Goal: Check status: Check status

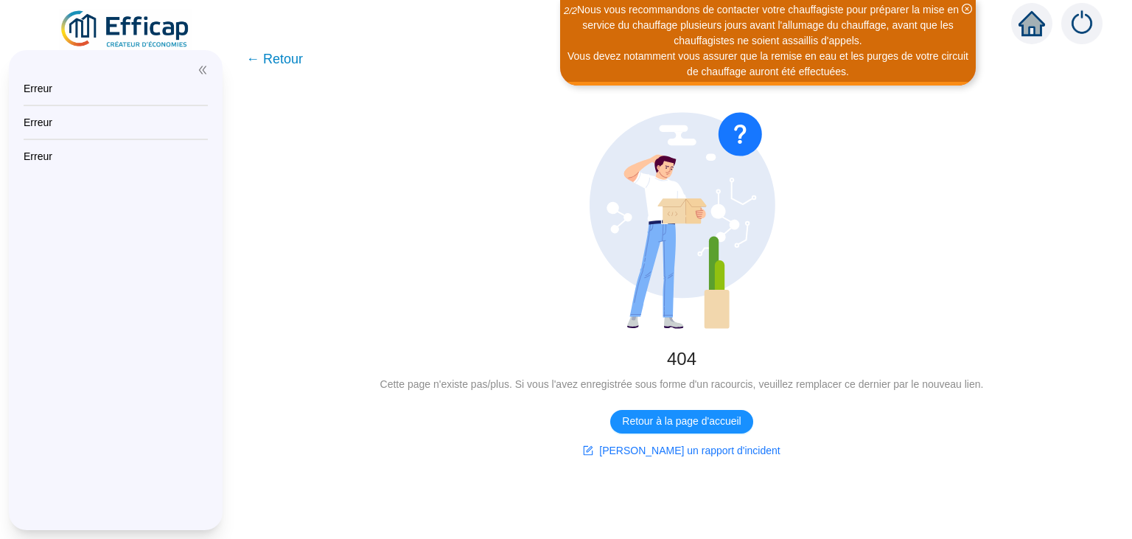
click at [261, 140] on div "No Found 404 Cette page n'existe pas/plus. Si vous l'avez enregistrée sous form…" at bounding box center [681, 287] width 900 height 421
click at [171, 31] on img at bounding box center [125, 29] width 133 height 41
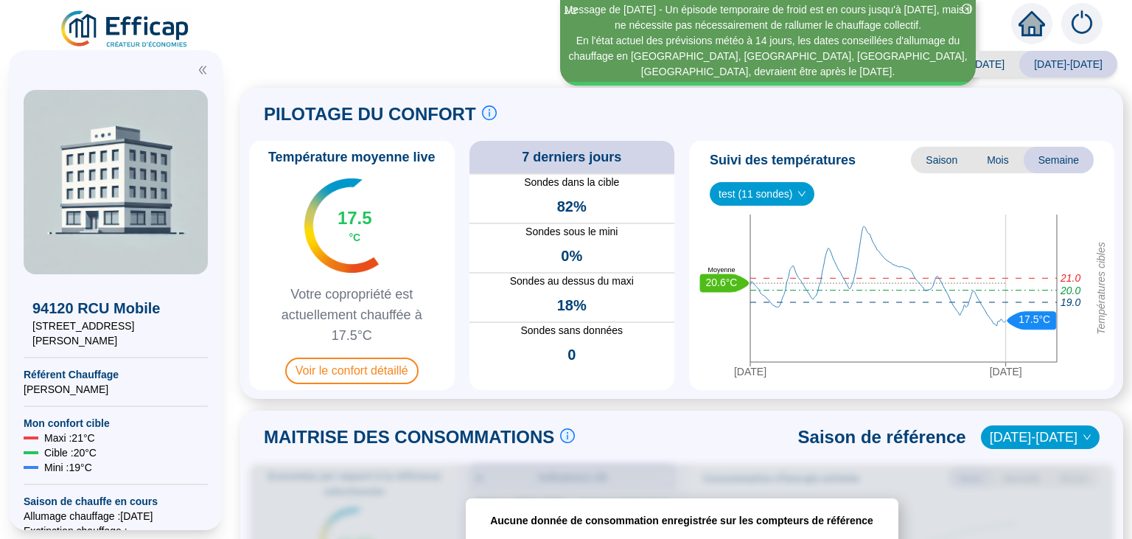
click at [968, 7] on icon "close-circle" at bounding box center [967, 9] width 10 height 10
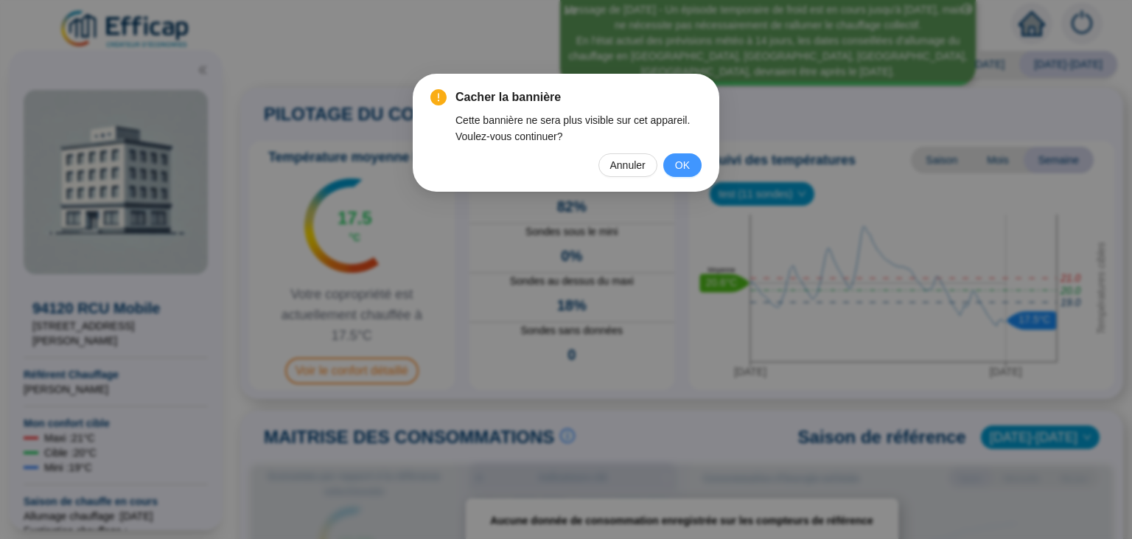
click at [677, 161] on span "OK" at bounding box center [682, 165] width 15 height 16
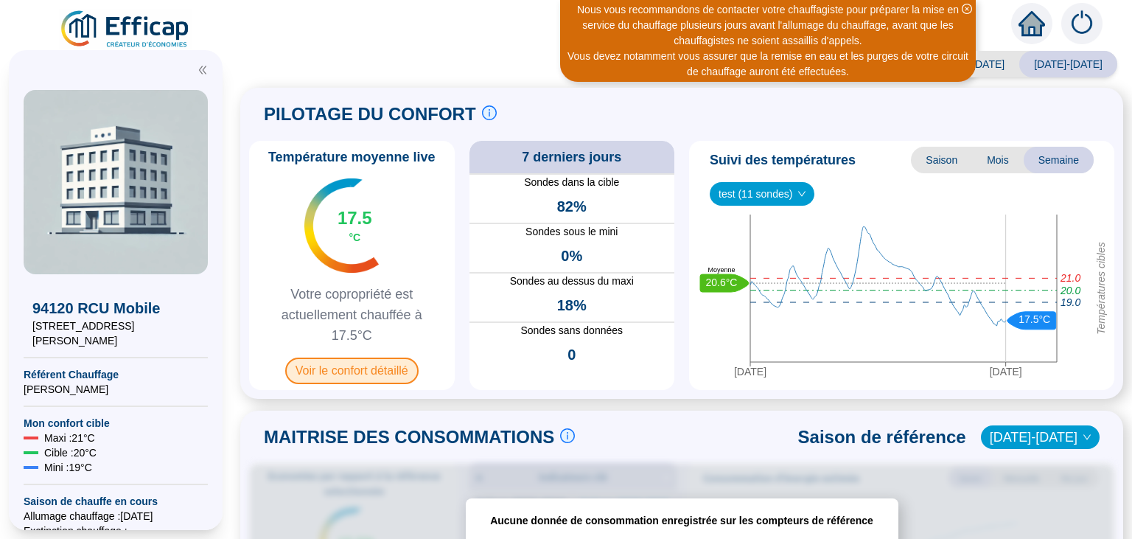
click at [323, 372] on span "Voir le confort détaillé" at bounding box center [351, 370] width 133 height 27
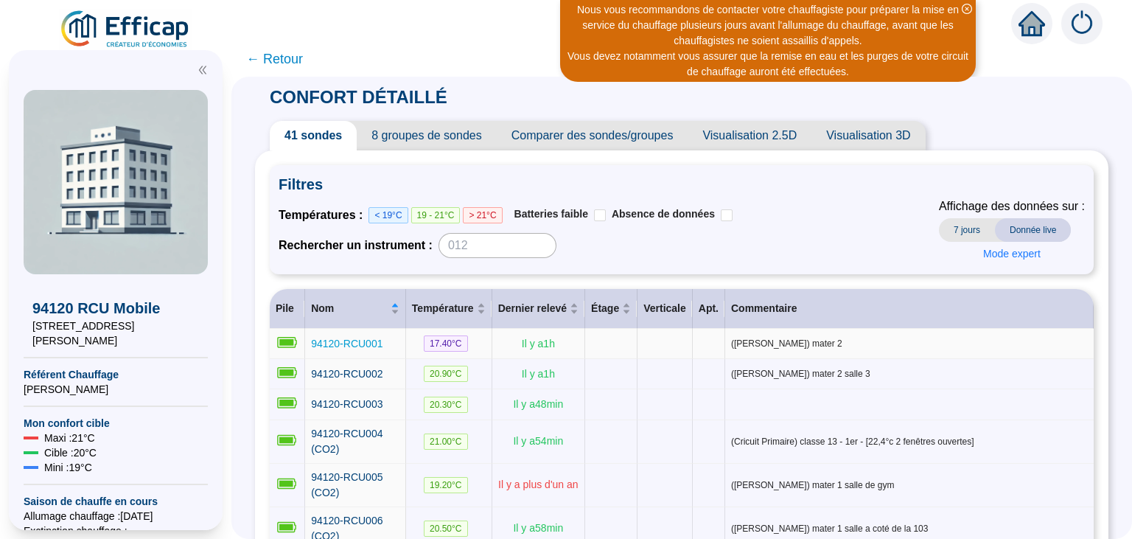
click at [353, 342] on span "94120-RCU001" at bounding box center [346, 343] width 71 height 12
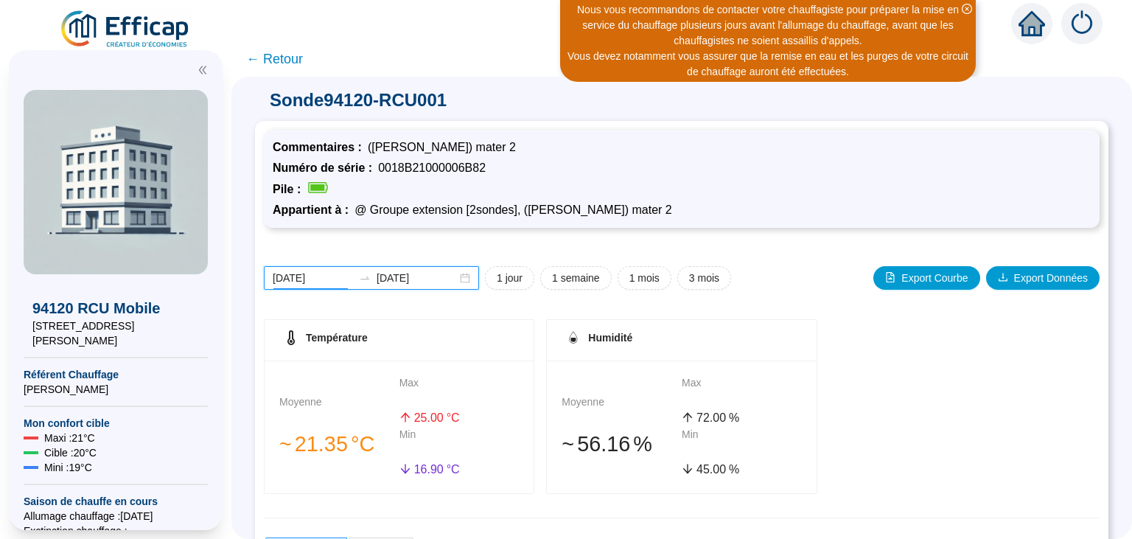
click at [314, 281] on input "[DATE]" at bounding box center [313, 277] width 80 height 15
click at [288, 279] on input "[DATE]" at bounding box center [313, 277] width 80 height 15
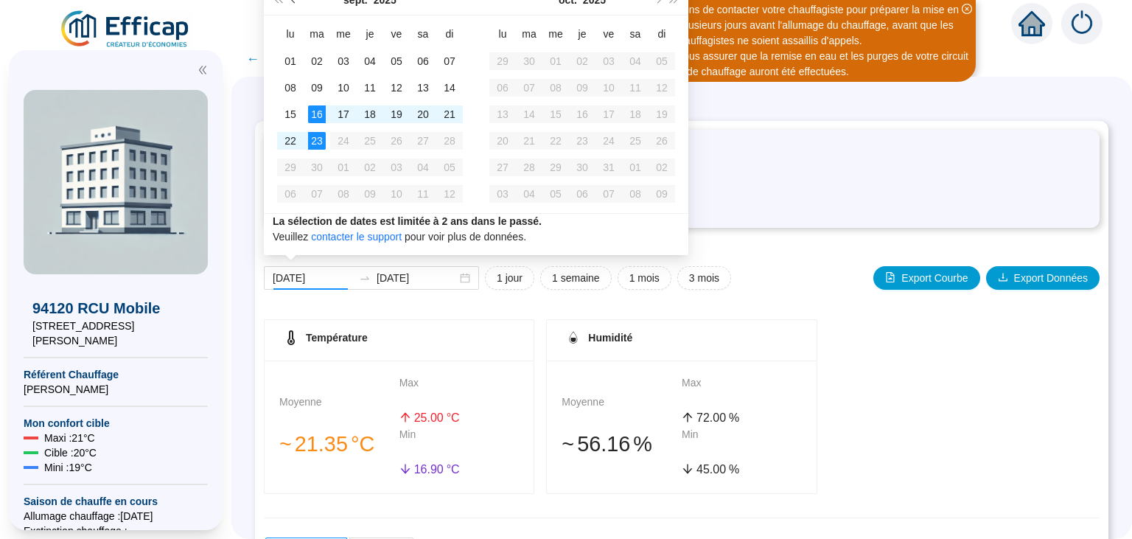
click at [290, 1] on button "Mois précédent (PageUp)" at bounding box center [294, -1] width 16 height 29
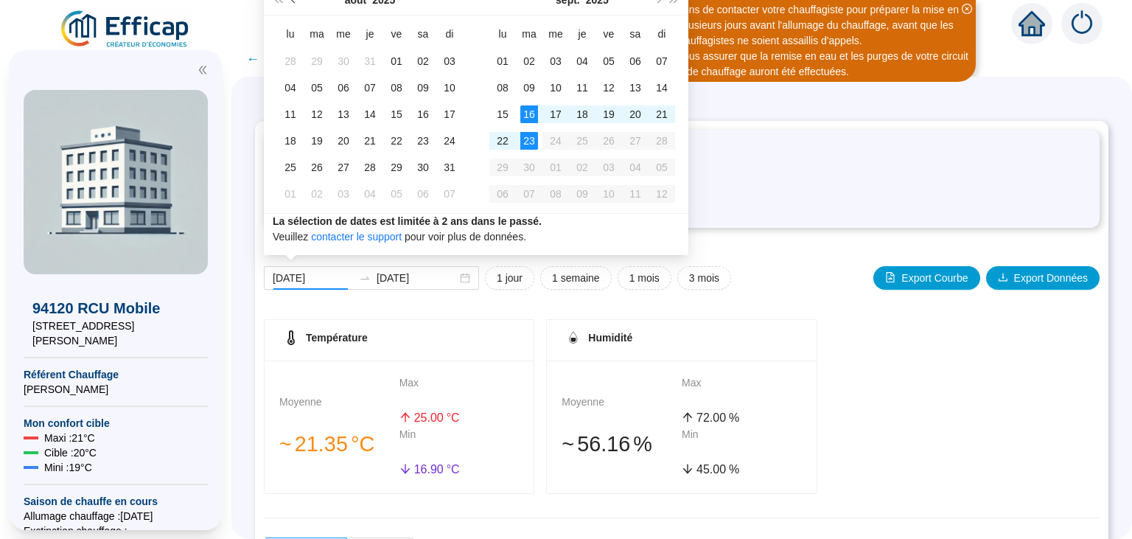
click at [290, 1] on button "Mois précédent (PageUp)" at bounding box center [294, -1] width 16 height 29
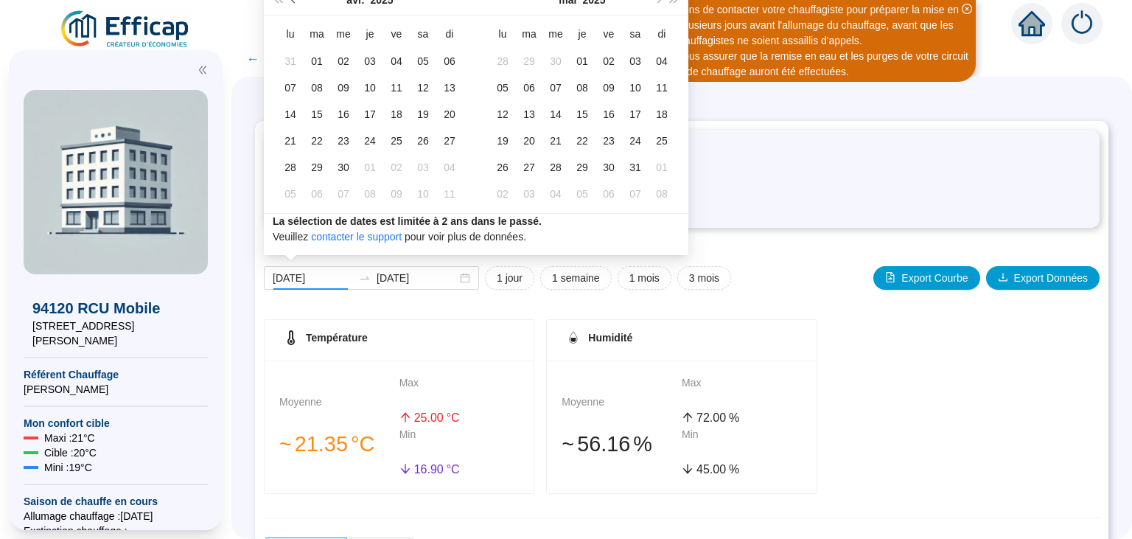
click at [290, 1] on button "Mois précédent (PageUp)" at bounding box center [294, -1] width 16 height 29
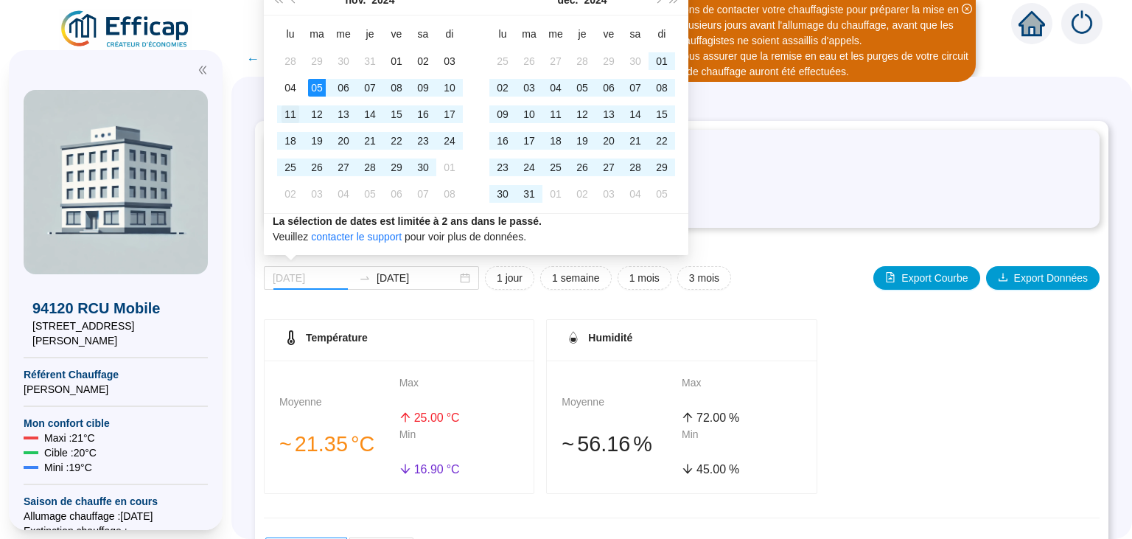
type input "[DATE]"
click at [290, 113] on div "11" at bounding box center [290, 114] width 18 height 18
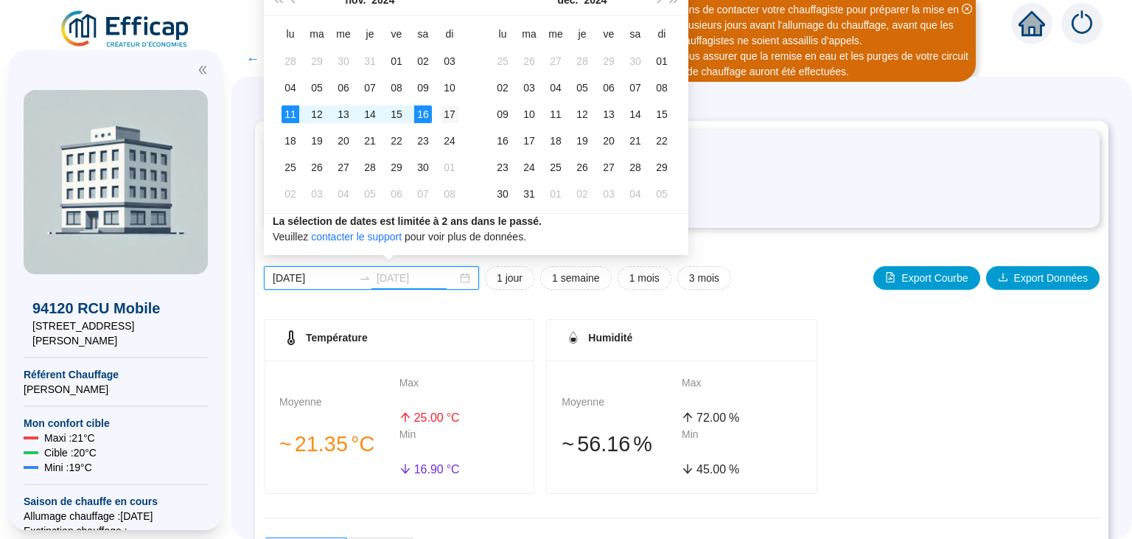
type input "[DATE]"
click at [449, 113] on div "17" at bounding box center [450, 114] width 18 height 18
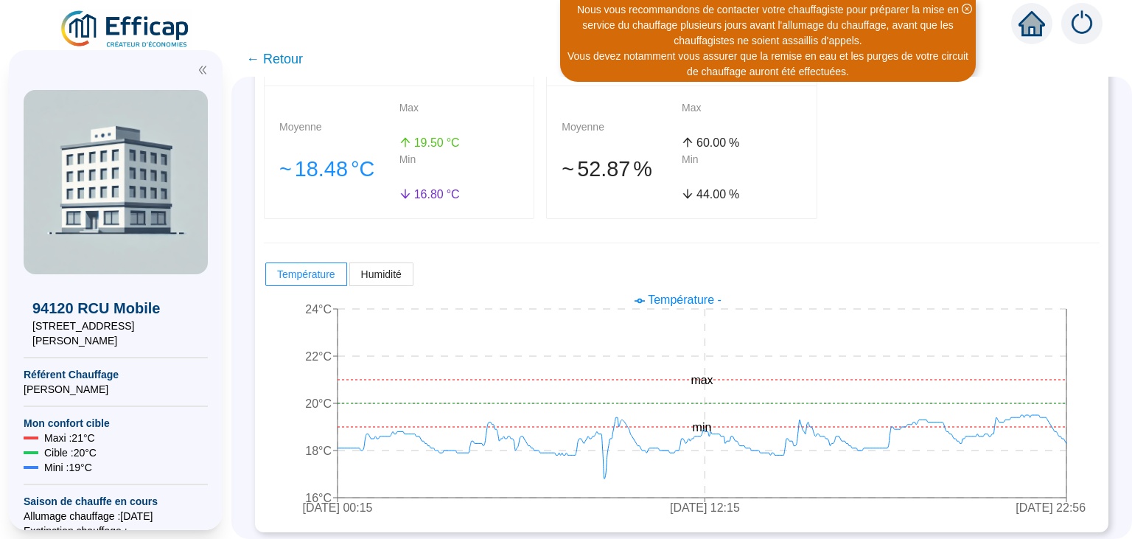
scroll to position [279, 0]
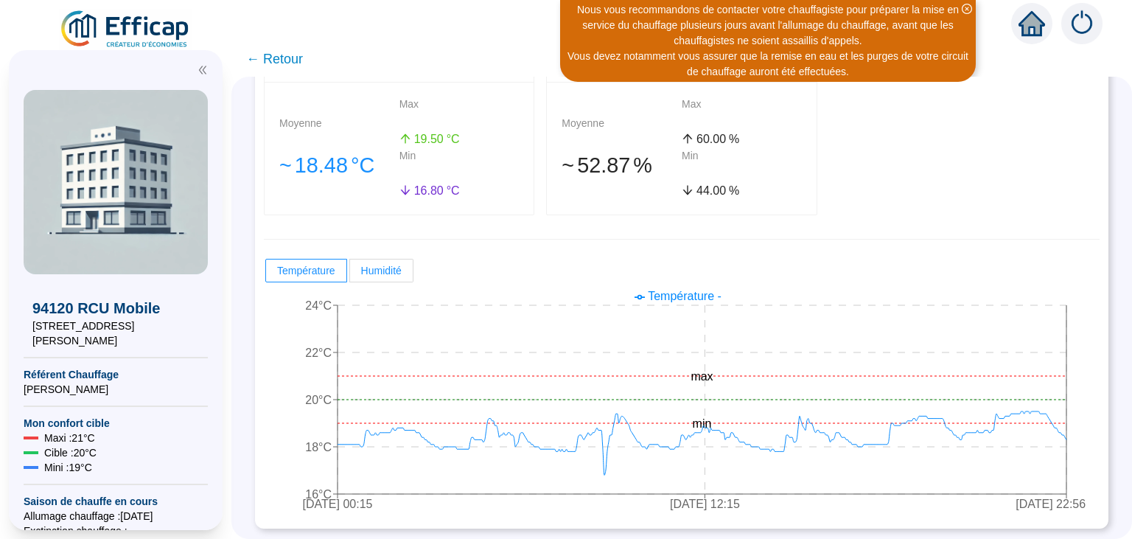
click at [390, 276] on label "Humidité" at bounding box center [381, 271] width 63 height 24
click at [350, 274] on input "Humidité" at bounding box center [350, 274] width 0 height 0
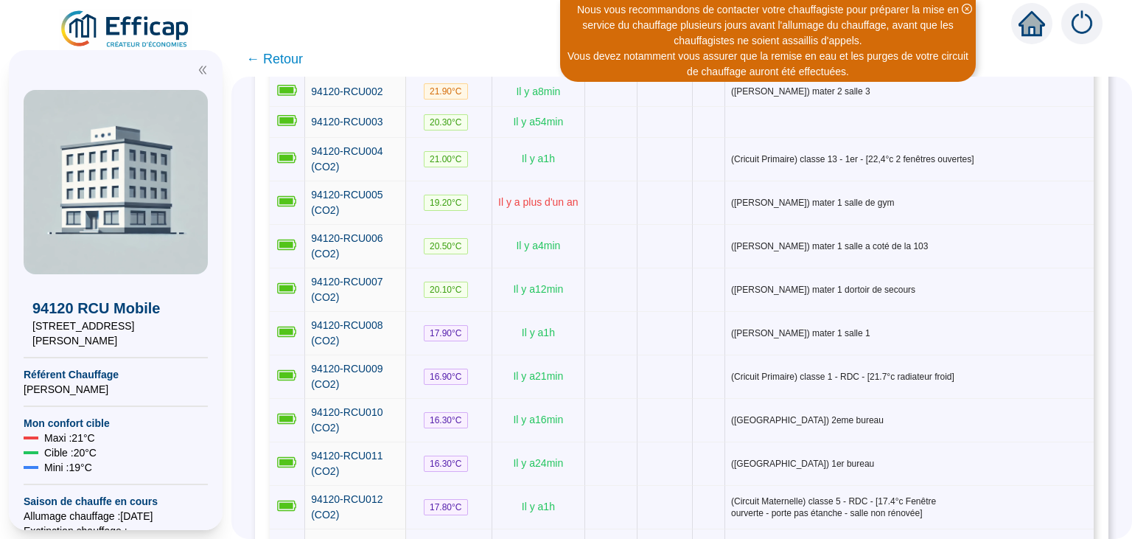
scroll to position [280, 0]
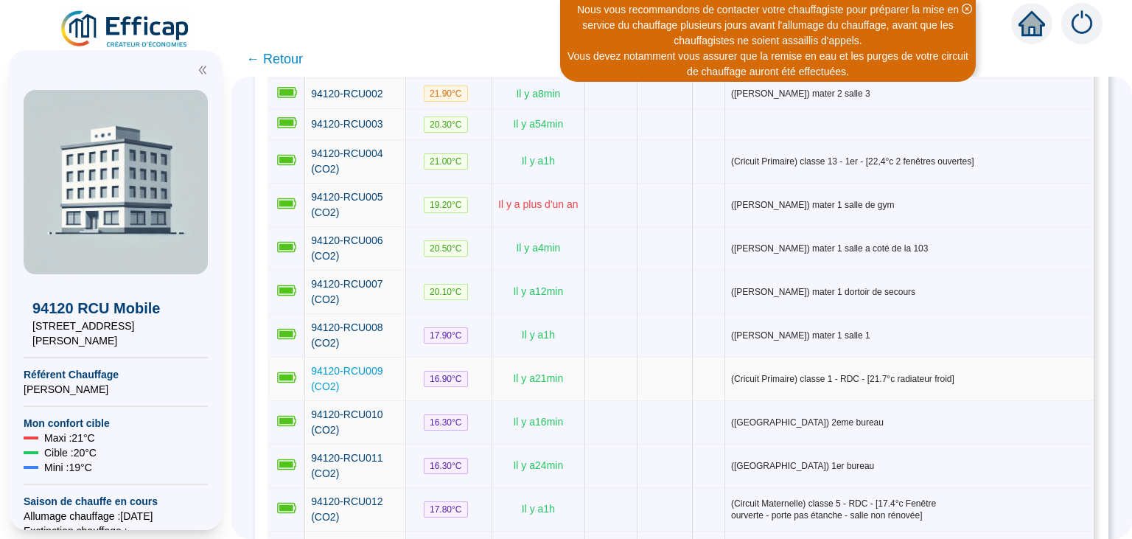
click at [364, 365] on span "94120-RCU009 (CO2)" at bounding box center [346, 378] width 71 height 27
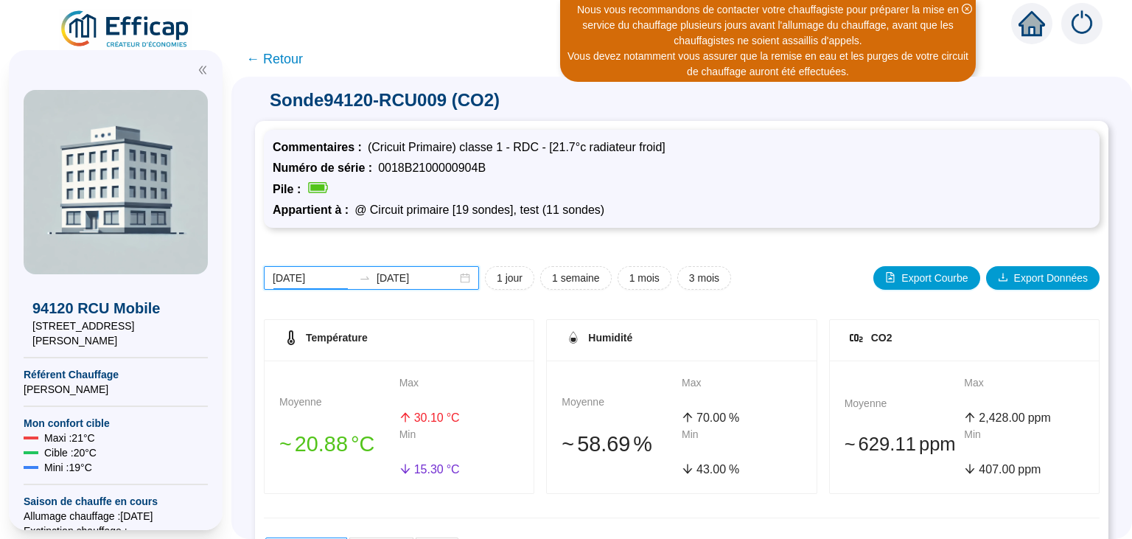
click at [311, 281] on input "[DATE]" at bounding box center [313, 277] width 80 height 15
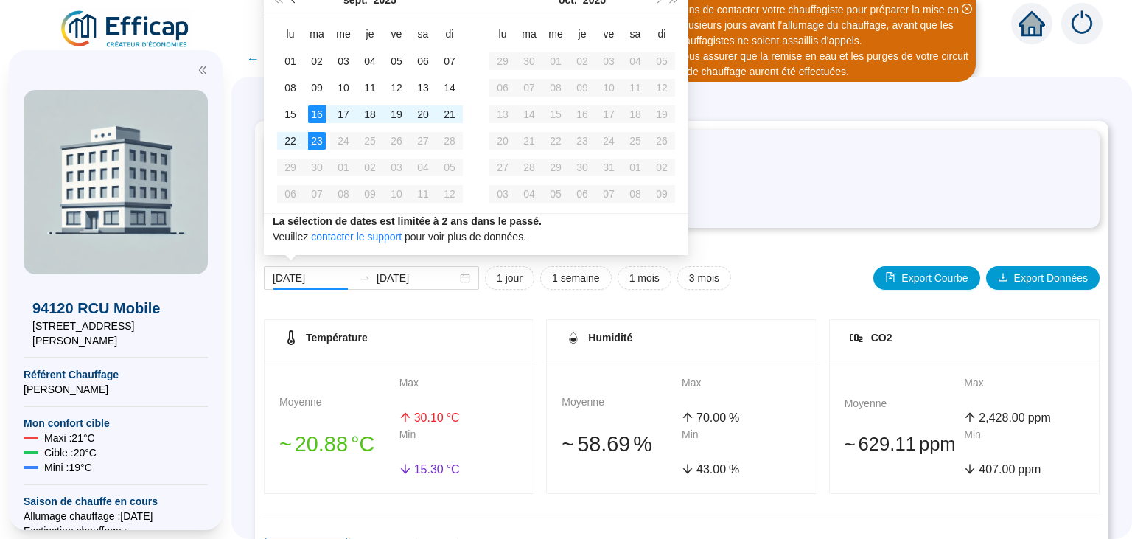
click at [295, 1] on span "Mois précédent (PageUp)" at bounding box center [294, -1] width 7 height 7
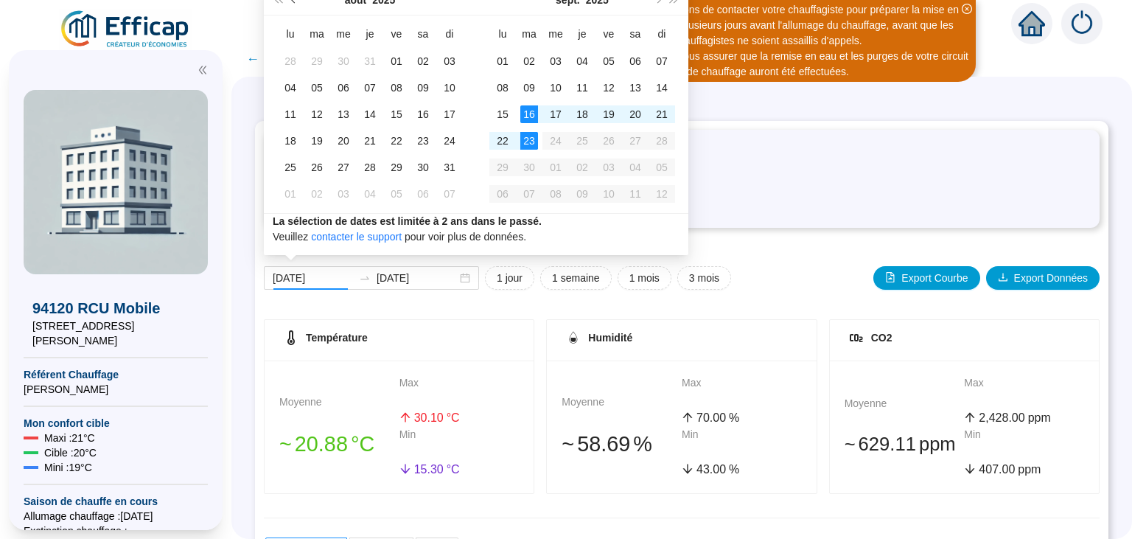
click at [295, 1] on span "Mois précédent (PageUp)" at bounding box center [294, -1] width 7 height 7
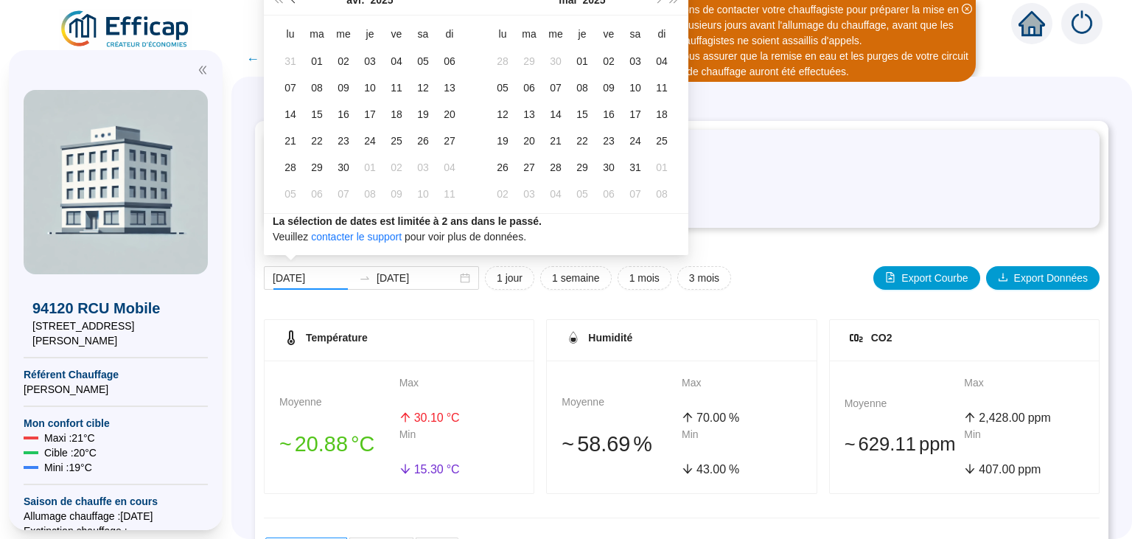
click at [295, 1] on span "Mois précédent (PageUp)" at bounding box center [294, -1] width 7 height 7
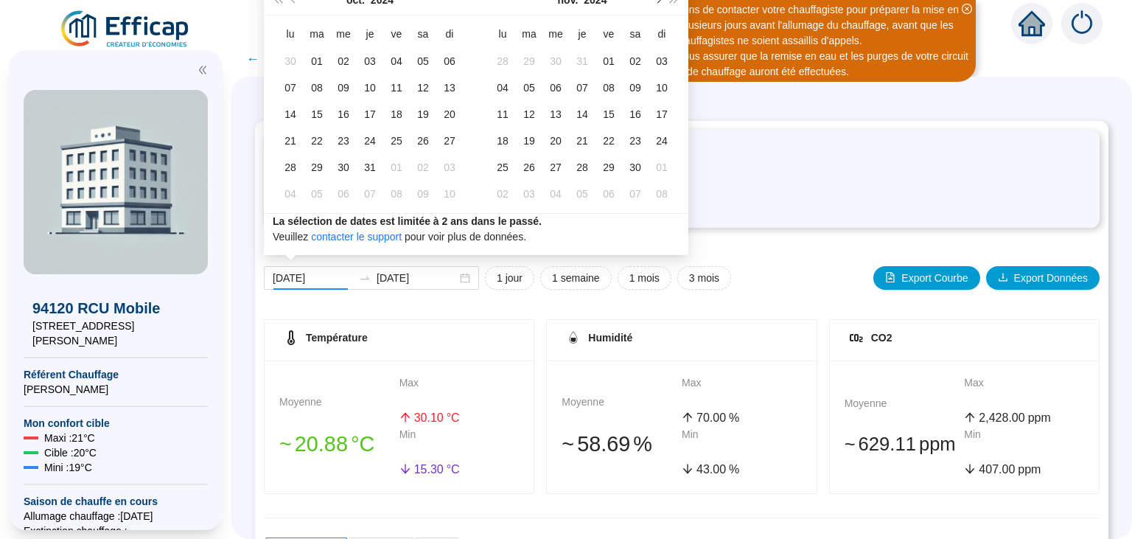
click at [658, 2] on span "Mois suivant (PageDown)" at bounding box center [657, -1] width 7 height 7
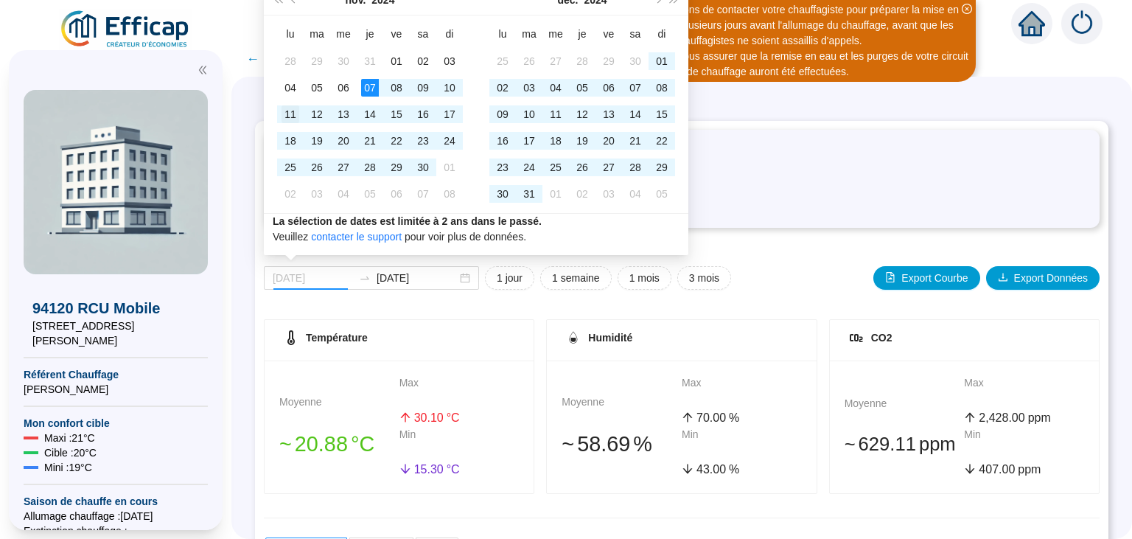
type input "[DATE]"
click at [291, 113] on div "11" at bounding box center [290, 114] width 18 height 18
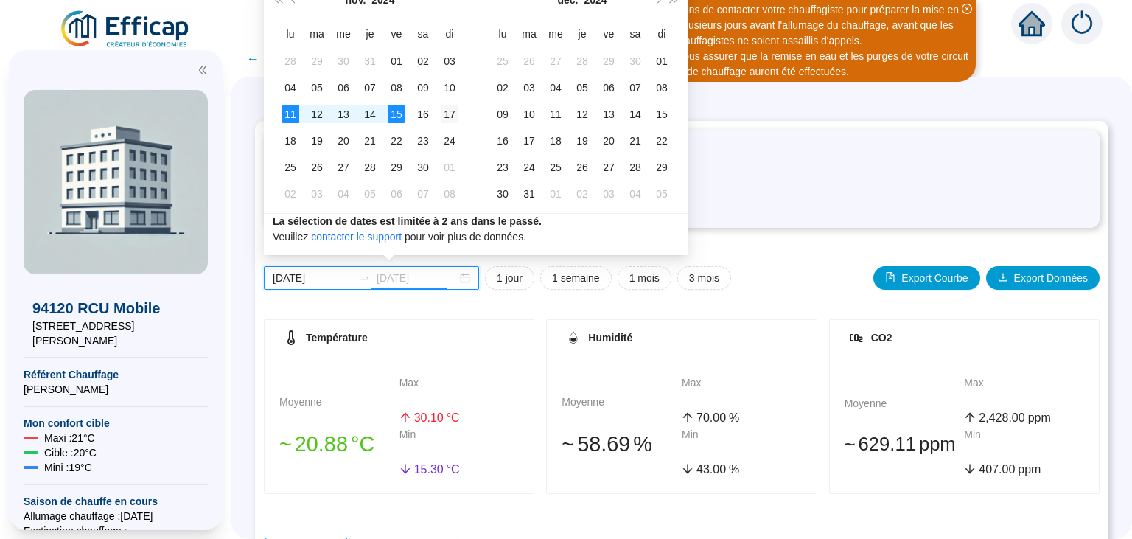
type input "[DATE]"
click at [451, 111] on div "17" at bounding box center [450, 114] width 18 height 18
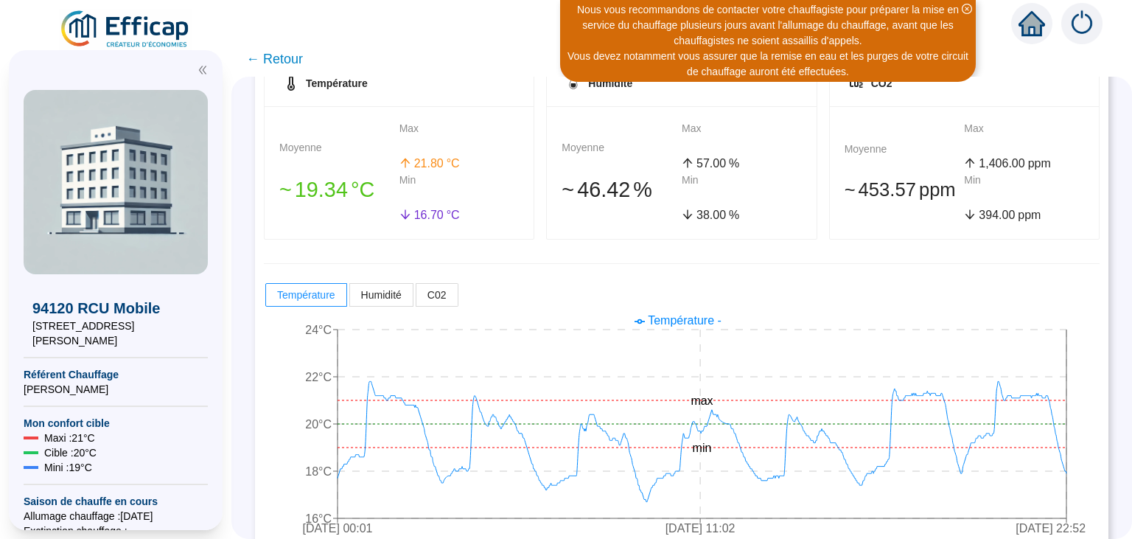
scroll to position [279, 0]
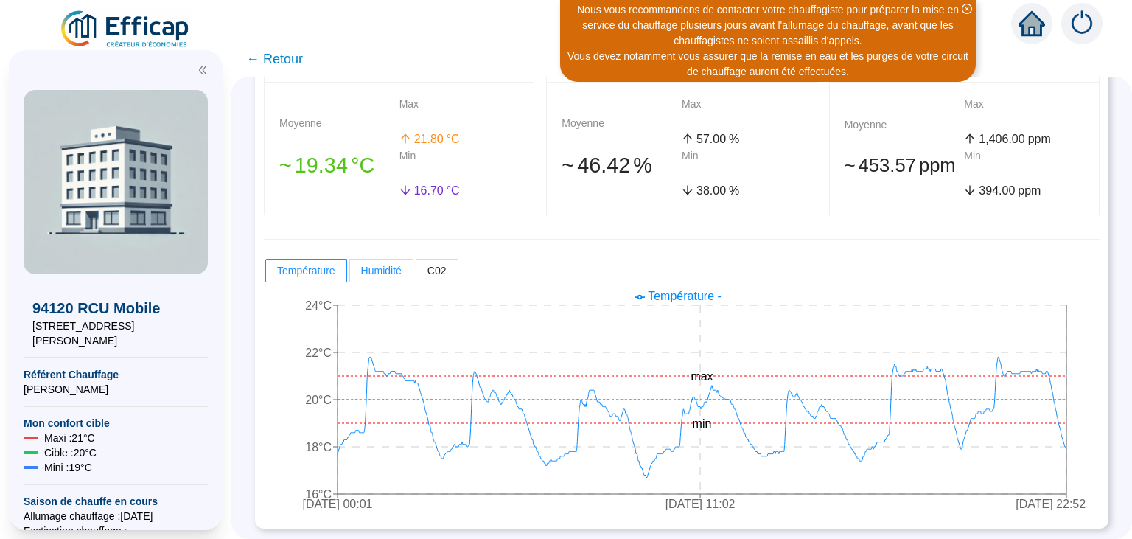
click at [386, 275] on span "Humidité" at bounding box center [381, 271] width 41 height 12
click at [350, 274] on input "Humidité" at bounding box center [350, 274] width 0 height 0
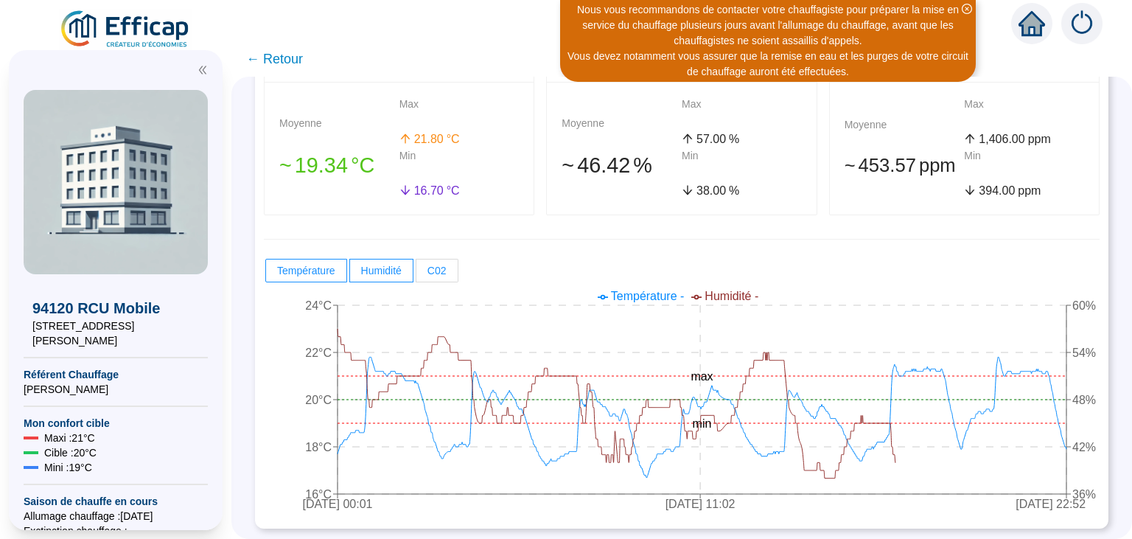
click at [438, 274] on span "C02" at bounding box center [436, 271] width 19 height 12
click at [416, 274] on input "C02" at bounding box center [416, 274] width 0 height 0
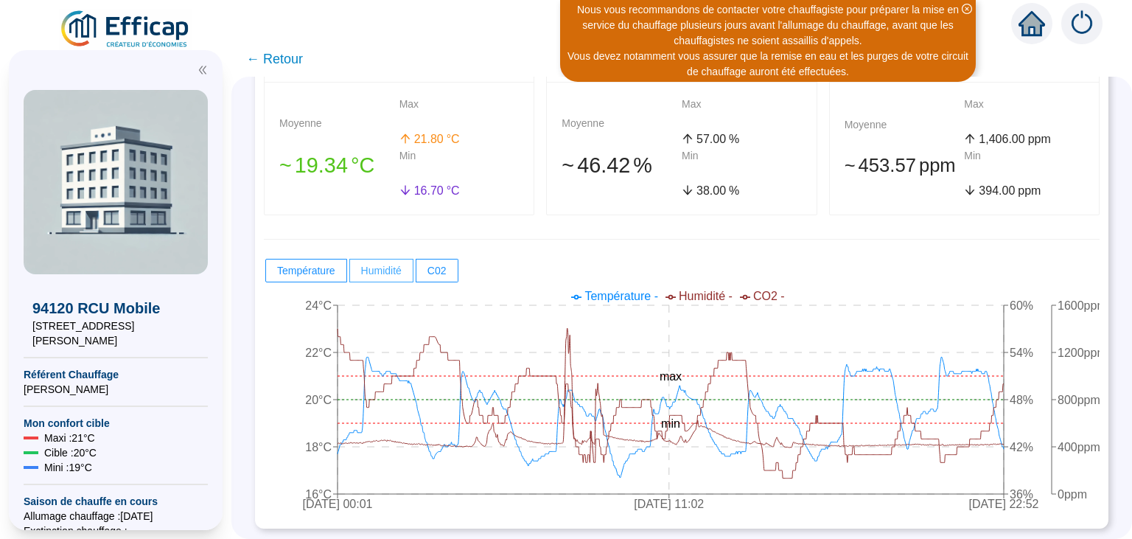
click at [376, 275] on span "Humidité" at bounding box center [381, 271] width 41 height 12
click at [350, 274] on input "Humidité" at bounding box center [350, 274] width 0 height 0
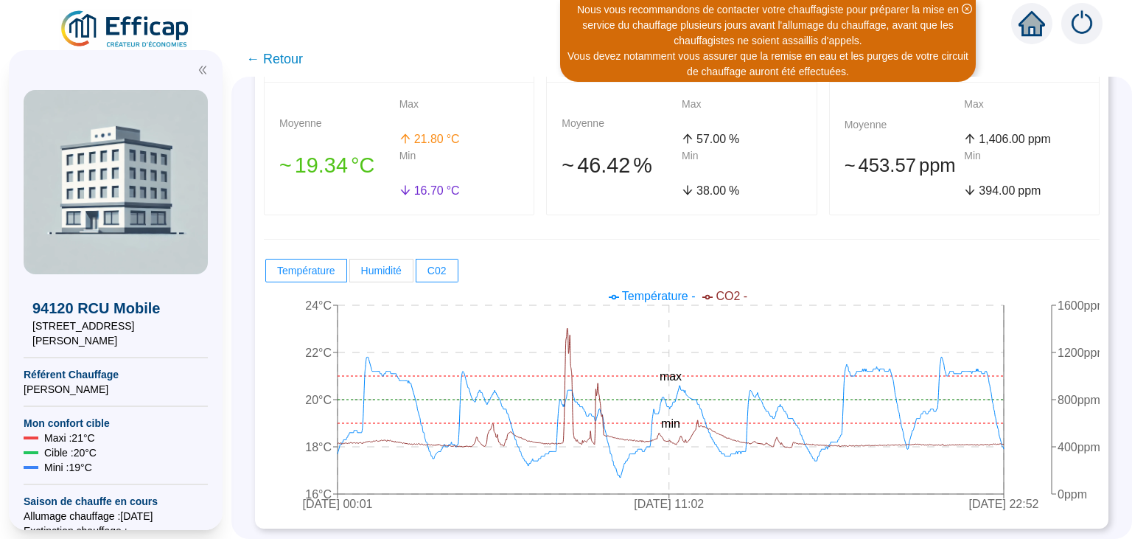
click at [382, 268] on span "Humidité" at bounding box center [381, 271] width 41 height 12
click at [350, 274] on input "Humidité" at bounding box center [350, 274] width 0 height 0
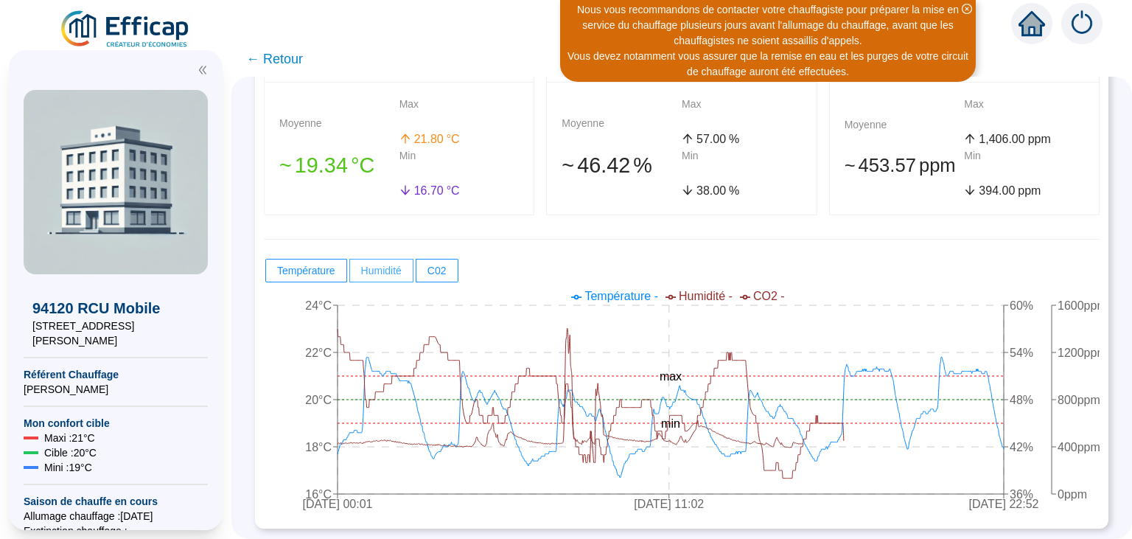
click at [382, 268] on span "Humidité" at bounding box center [381, 271] width 41 height 12
click at [350, 274] on input "Humidité" at bounding box center [350, 274] width 0 height 0
